Goal: Communication & Community: Answer question/provide support

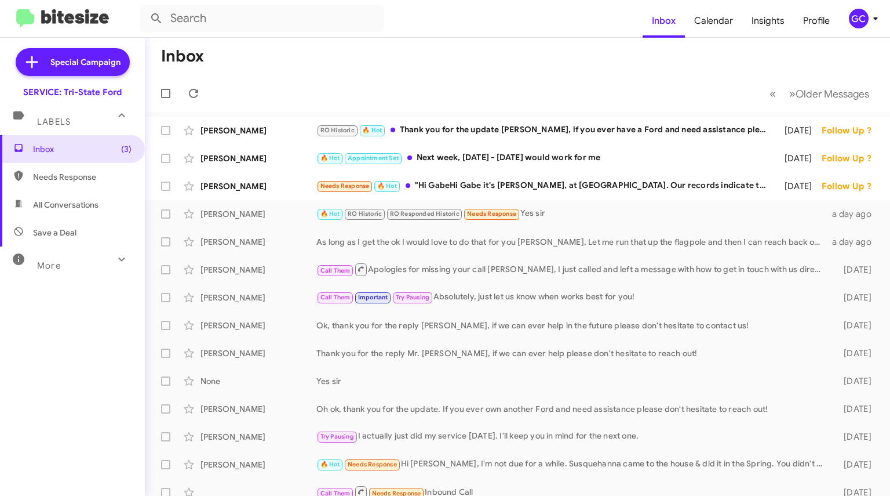
click at [90, 145] on span "Inbox (3)" at bounding box center [82, 149] width 99 height 12
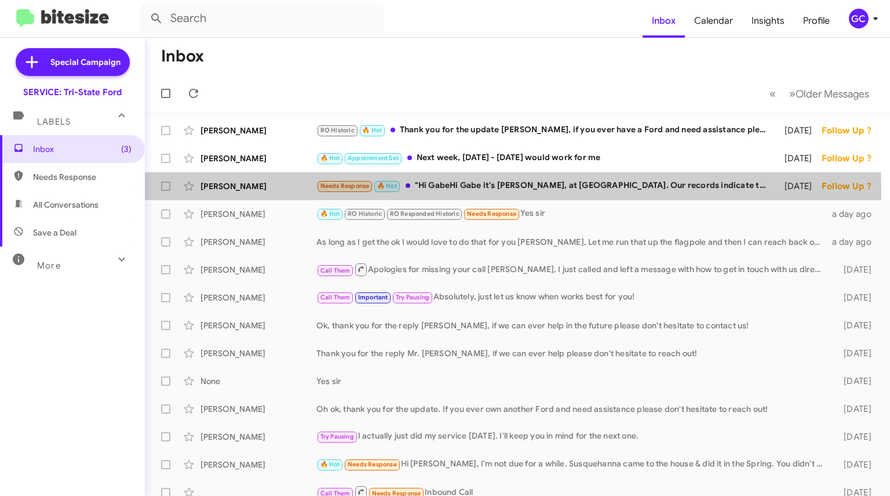
click at [231, 192] on div "Gabe Woodrow Needs Response 🔥 Hot "Hi GabeHi Gabe it's Dave McFadden, at Tri-St…" at bounding box center [517, 186] width 727 height 23
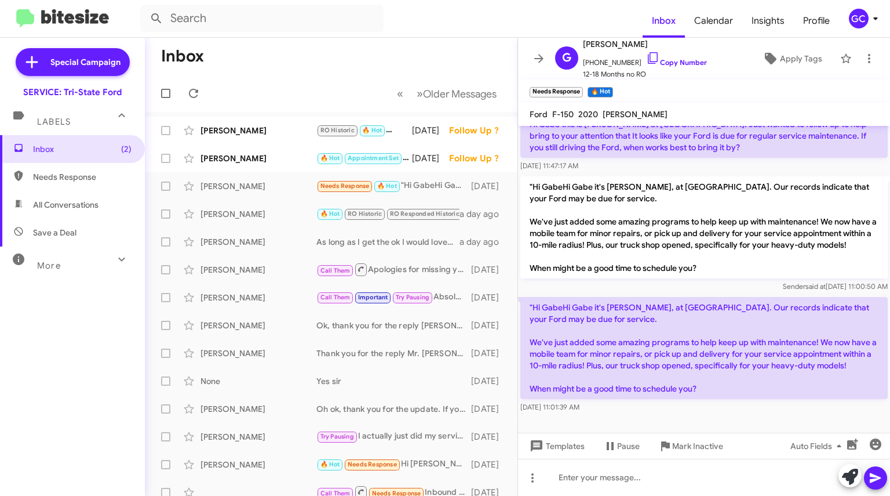
scroll to position [260, 0]
click at [863, 62] on icon at bounding box center [870, 59] width 14 height 14
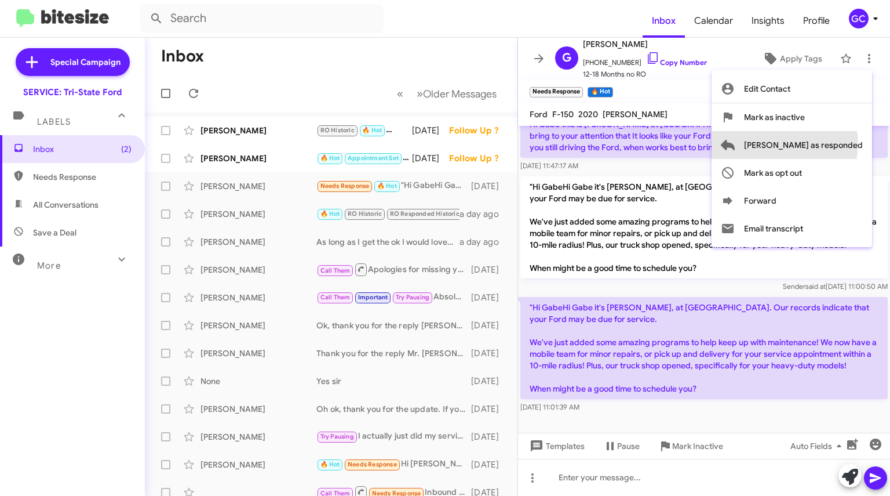
click at [831, 144] on span "Mark as responded" at bounding box center [803, 145] width 119 height 28
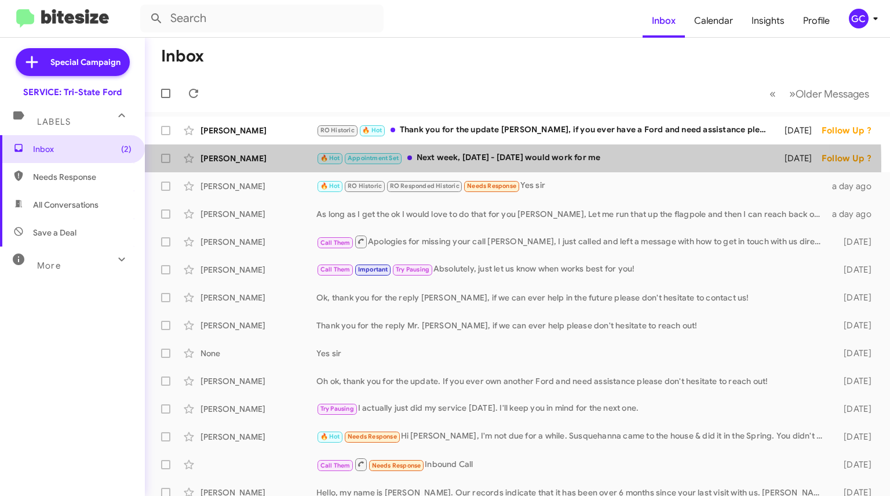
click at [266, 165] on div "Richard Berry 🔥 Hot Appointment Set Next week, August 27 - 29 would work for me…" at bounding box center [517, 158] width 727 height 23
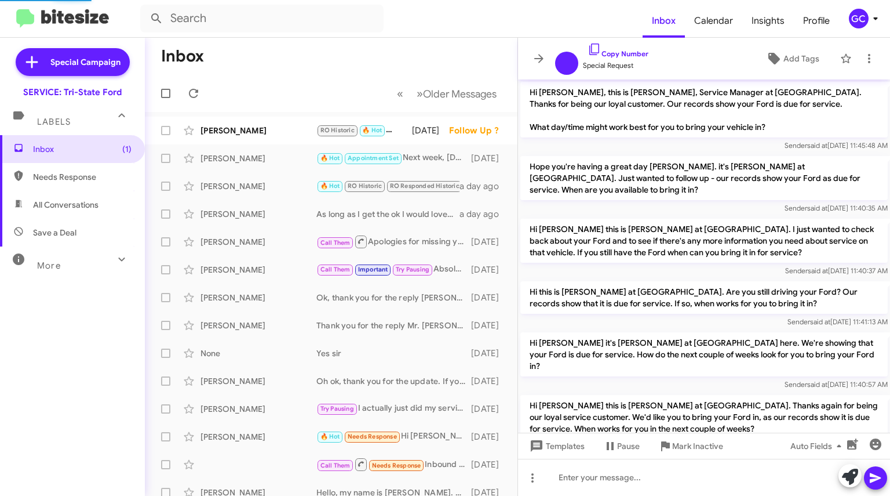
scroll to position [712, 0]
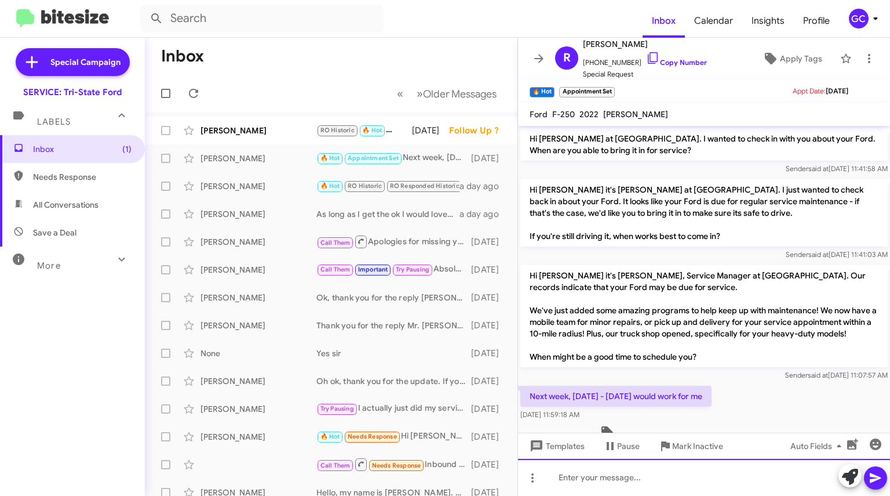
click at [619, 478] on div at bounding box center [704, 477] width 372 height 37
click at [814, 477] on div "I have availability on the 27th, what service would you like to scheduyle" at bounding box center [704, 477] width 372 height 37
click at [817, 478] on div "I have availability on the 27th, what service would you like to schedule" at bounding box center [704, 477] width 372 height 37
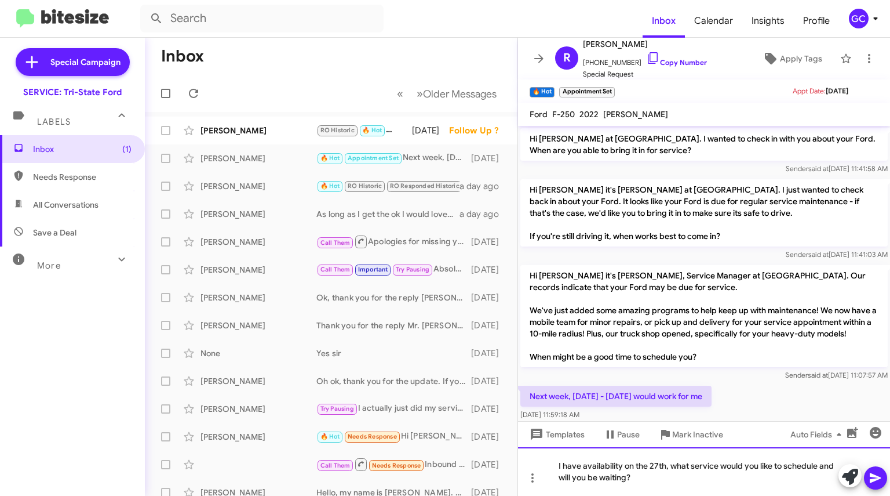
click at [684, 484] on div "I have availability on the 27th, what service would you like to schedule and wi…" at bounding box center [704, 471] width 372 height 49
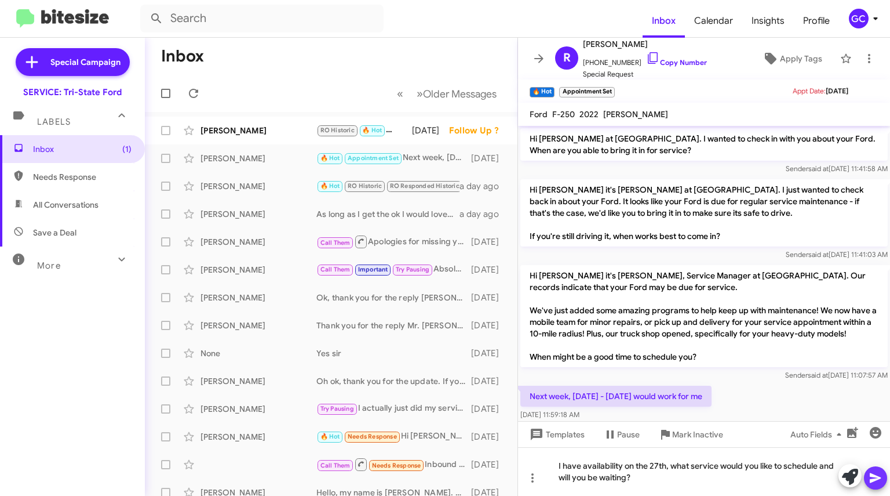
click at [872, 482] on icon at bounding box center [876, 478] width 14 height 14
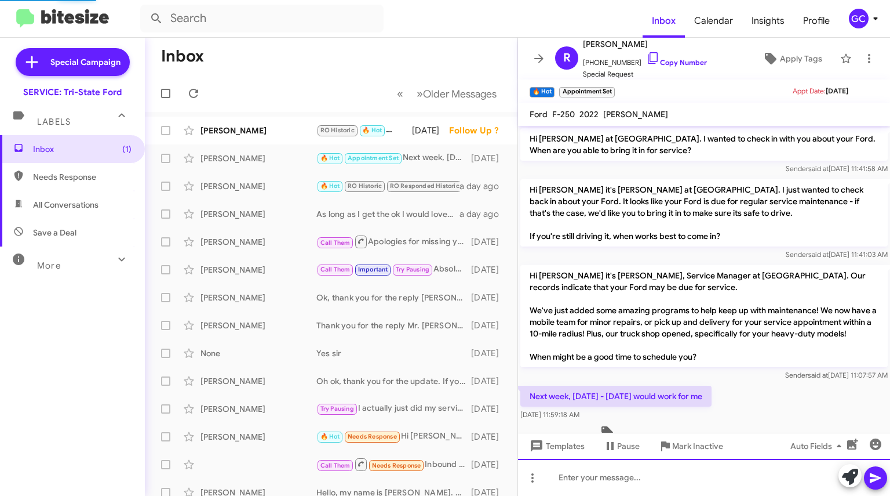
scroll to position [0, 0]
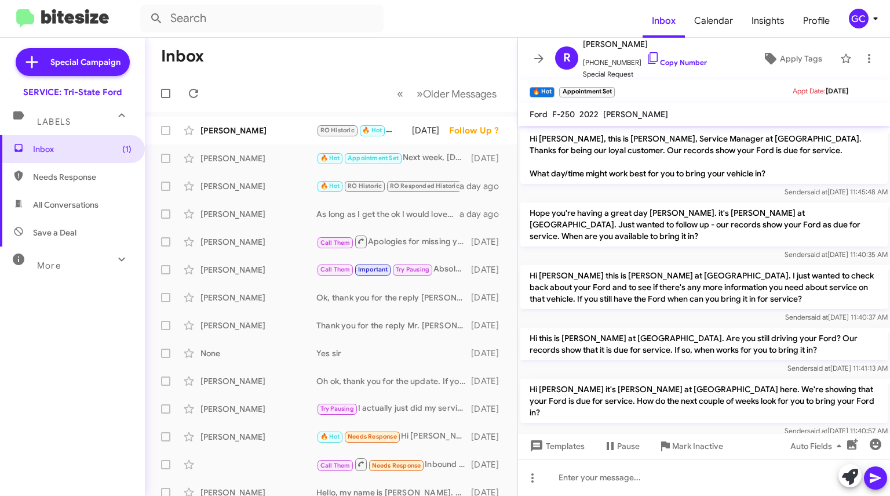
click at [222, 130] on div "[PERSON_NAME]" at bounding box center [259, 131] width 116 height 12
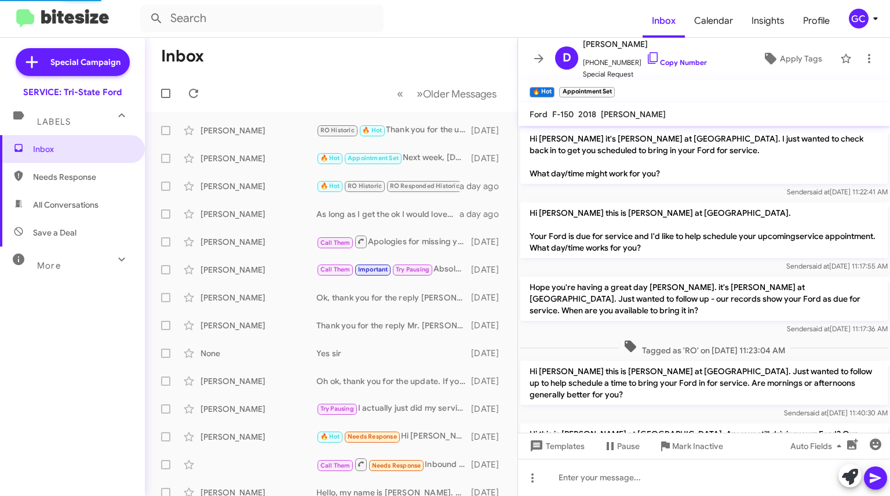
scroll to position [1078, 0]
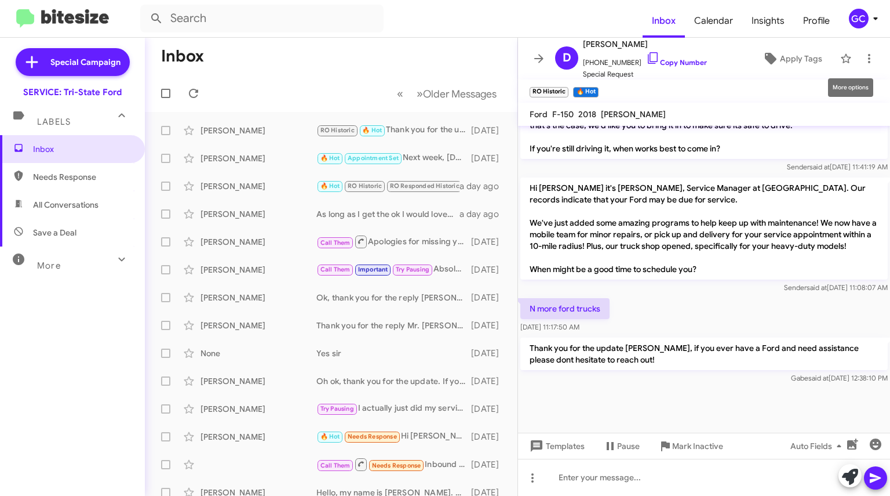
click at [863, 57] on icon at bounding box center [870, 59] width 14 height 14
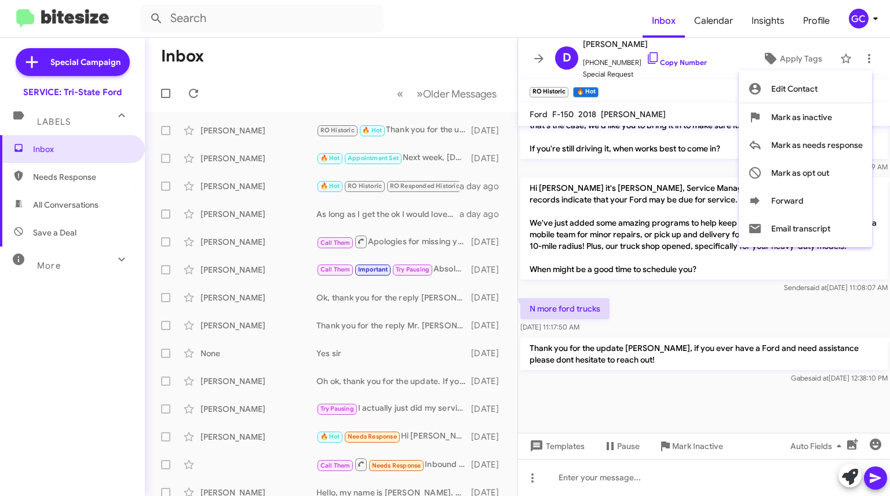
click at [254, 99] on div at bounding box center [445, 248] width 890 height 496
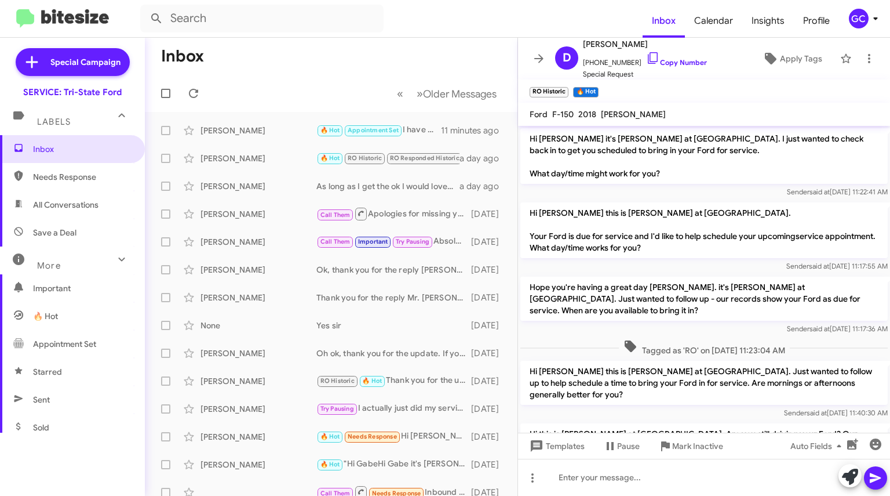
scroll to position [1078, 0]
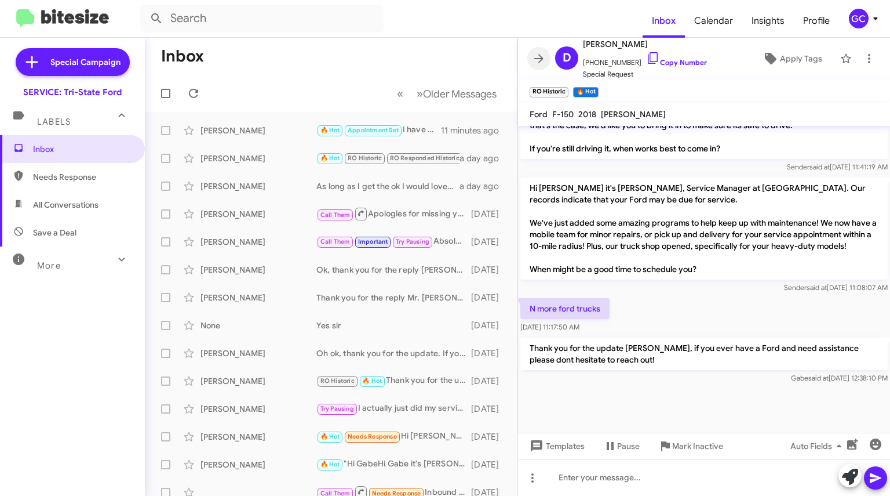
click at [537, 54] on icon at bounding box center [539, 59] width 14 height 14
